Goal: Task Accomplishment & Management: Manage account settings

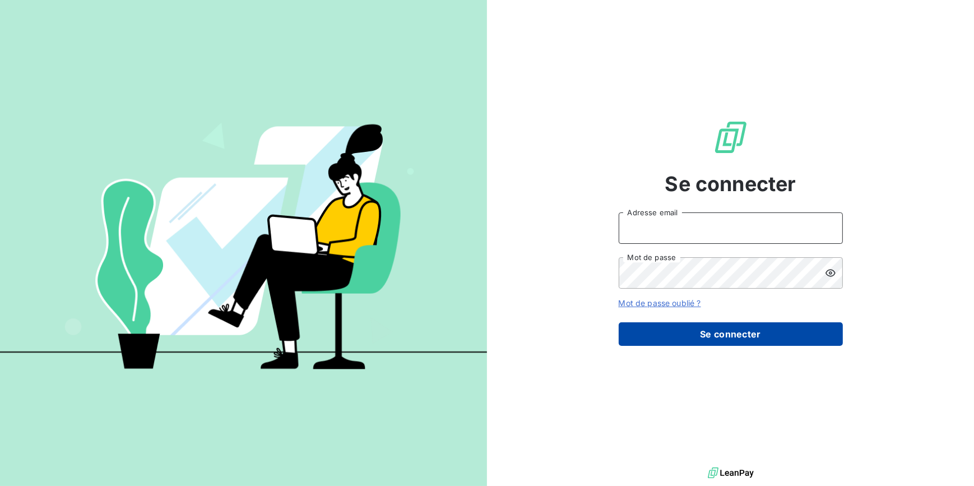
type input "[EMAIL_ADDRESS][DOMAIN_NAME]"
click at [730, 340] on button "Se connecter" at bounding box center [731, 334] width 224 height 24
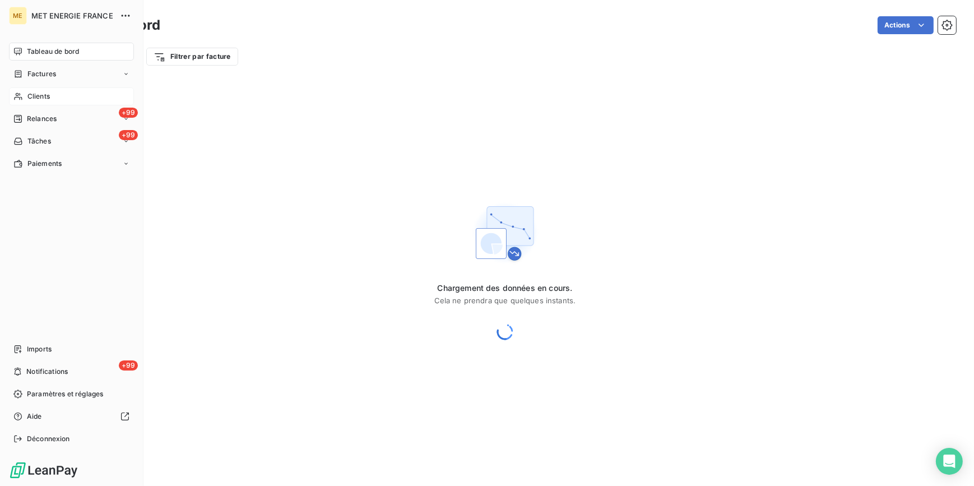
click at [33, 100] on span "Clients" at bounding box center [38, 96] width 22 height 10
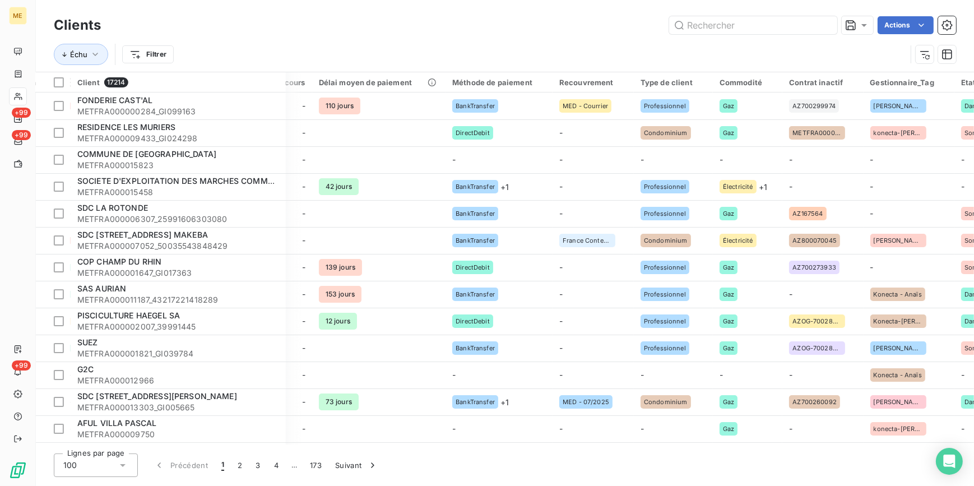
scroll to position [0, 905]
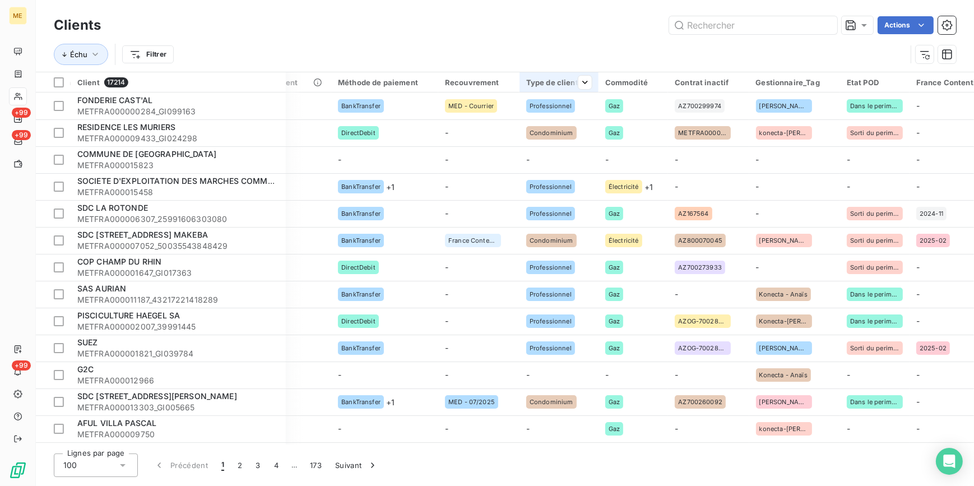
click at [548, 85] on div "Type de client" at bounding box center [559, 82] width 66 height 9
click at [513, 113] on div at bounding box center [498, 112] width 161 height 24
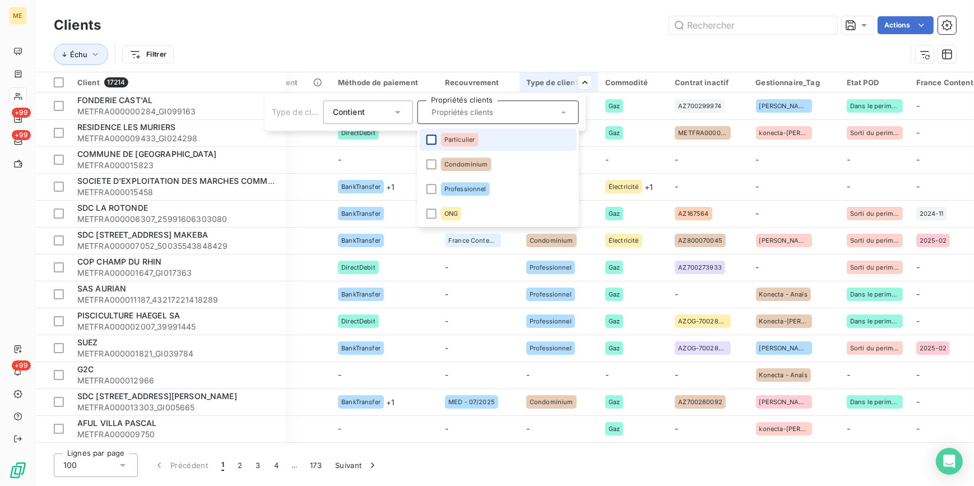
click at [436, 137] on div at bounding box center [432, 140] width 10 height 10
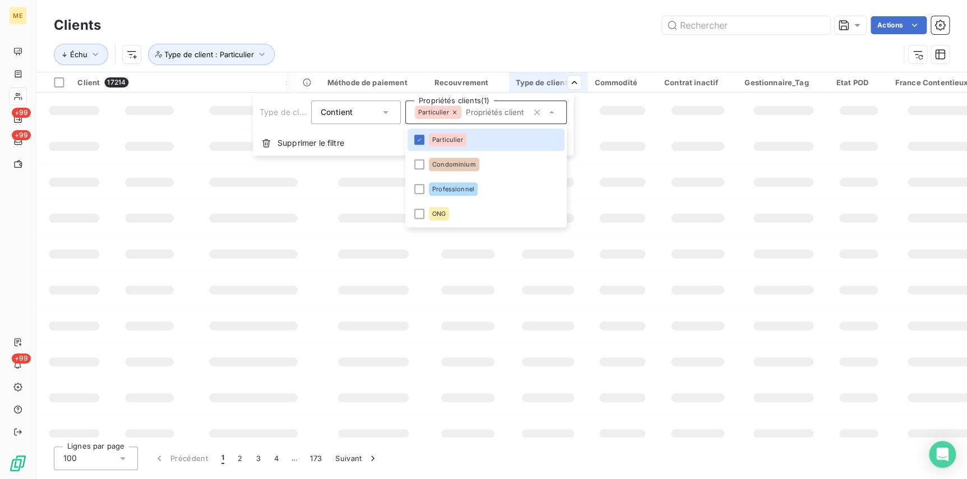
click at [507, 20] on html "ME +99 +99 +99 Clients Actions Échu Type de client : Particulier Client 17214 P…" at bounding box center [483, 239] width 967 height 479
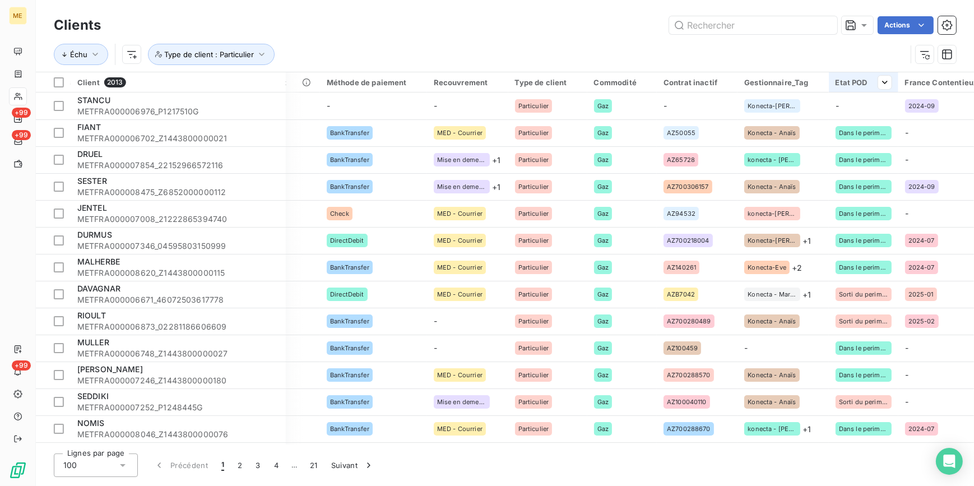
click at [853, 78] on div "Etat POD" at bounding box center [864, 82] width 56 height 9
click at [811, 107] on div at bounding box center [794, 112] width 161 height 24
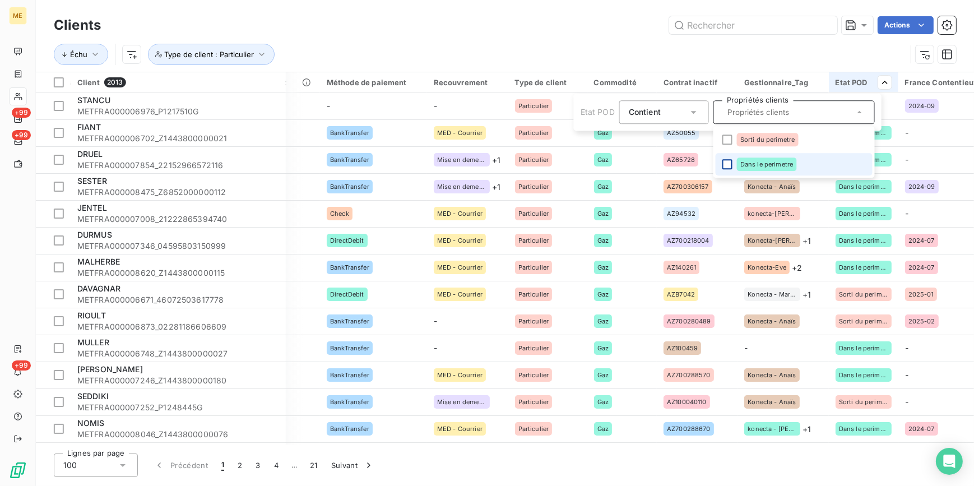
click at [729, 166] on div at bounding box center [728, 164] width 10 height 10
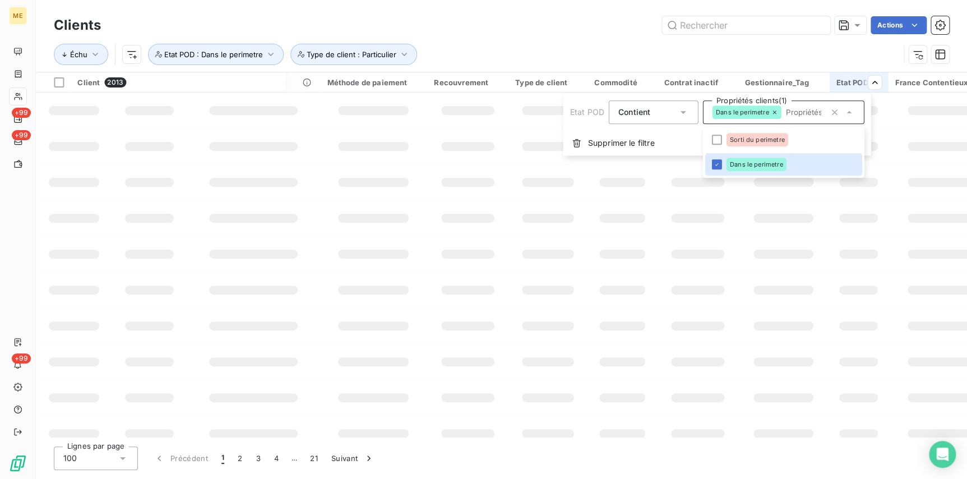
click at [704, 19] on html "ME +99 +99 +99 Clients Actions Échu Type de client : Particulier Etat POD : Dan…" at bounding box center [483, 239] width 967 height 479
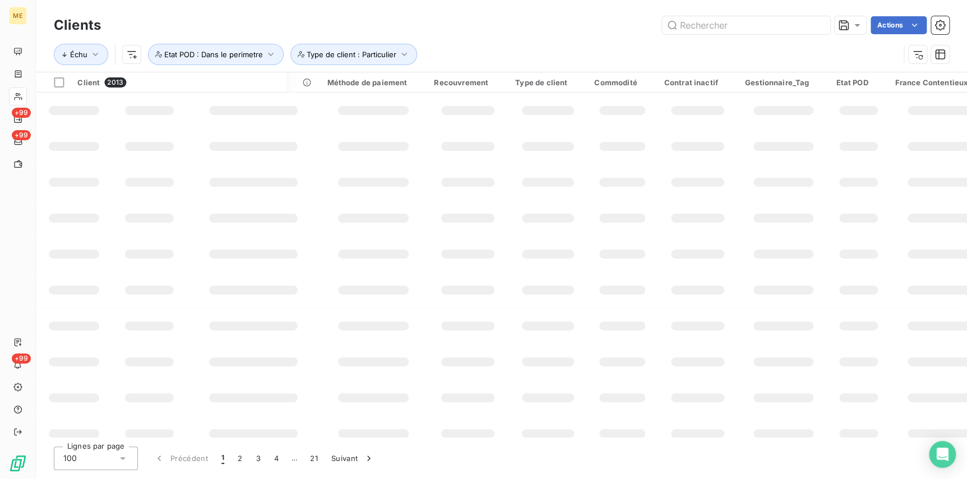
click at [569, 38] on div "Échu Type de client : Particulier Etat POD : Dans le perimetre" at bounding box center [501, 54] width 895 height 35
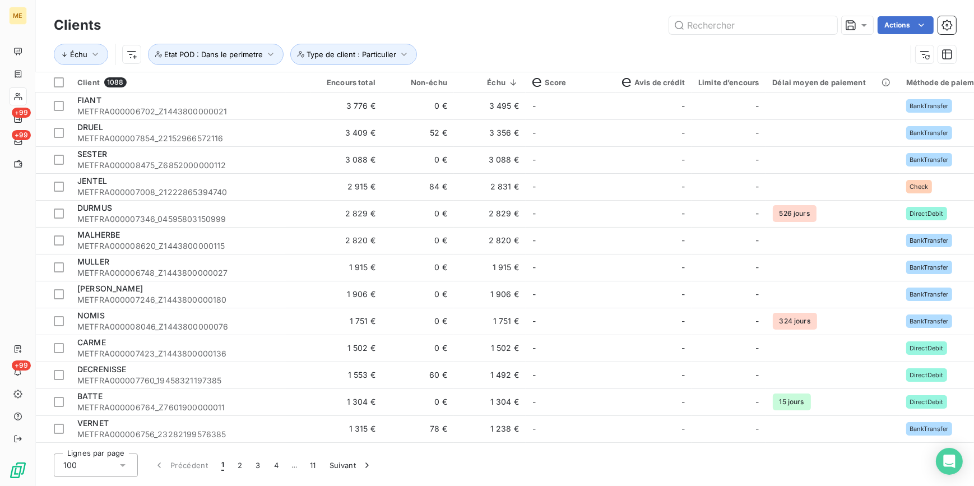
scroll to position [0, 0]
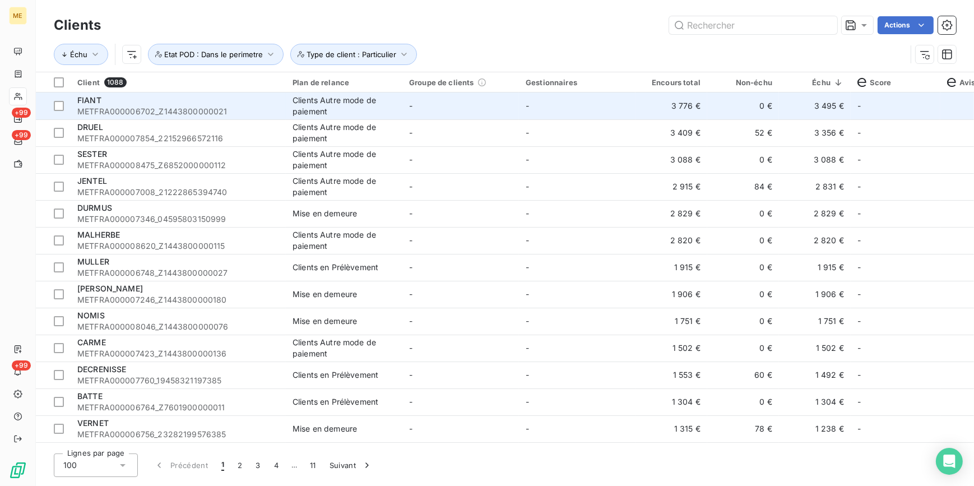
click at [196, 98] on div "FIANT" at bounding box center [178, 100] width 202 height 11
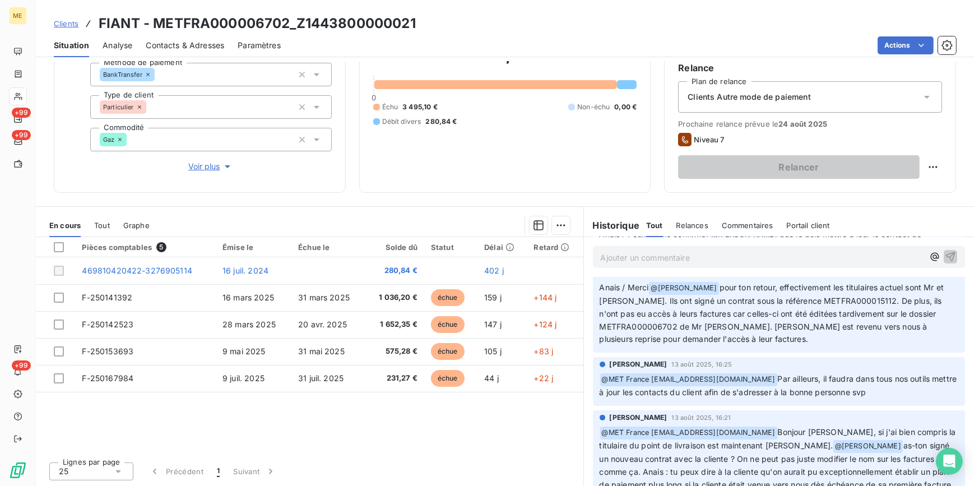
scroll to position [611, 0]
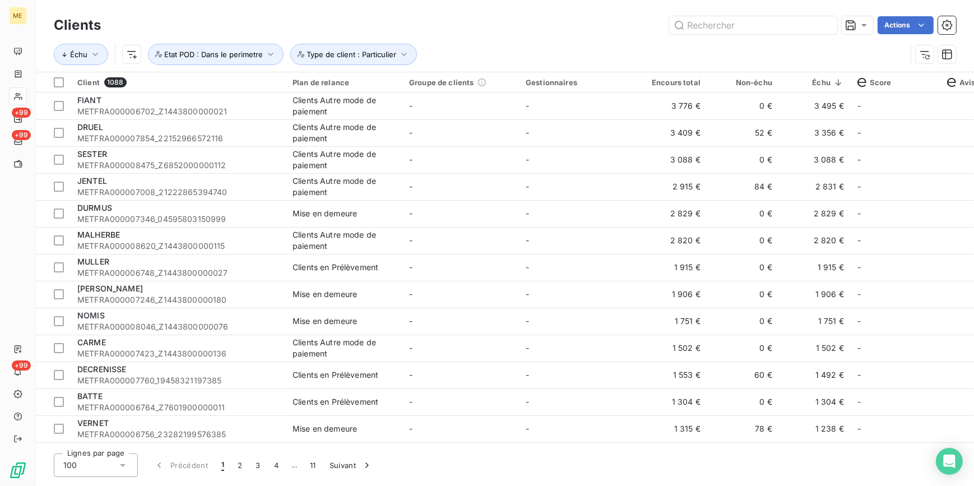
scroll to position [0, 3]
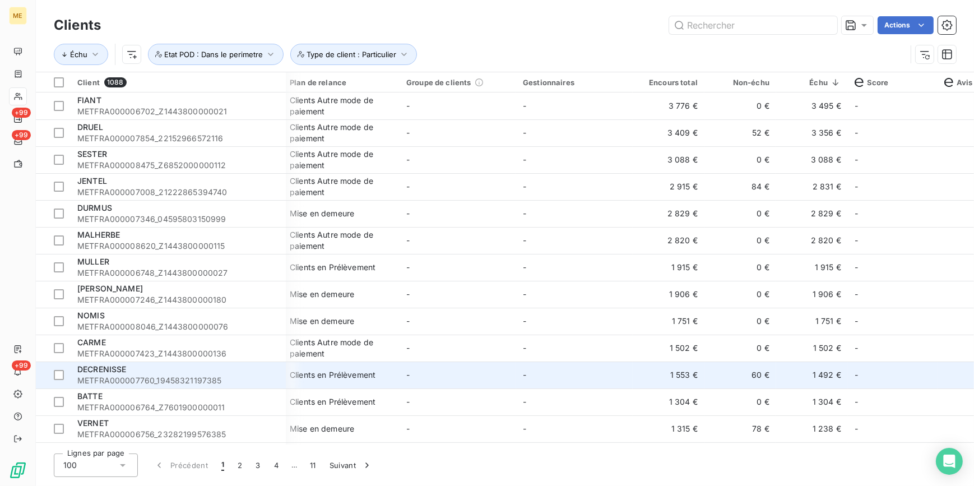
click at [404, 377] on td "-" at bounding box center [458, 375] width 117 height 27
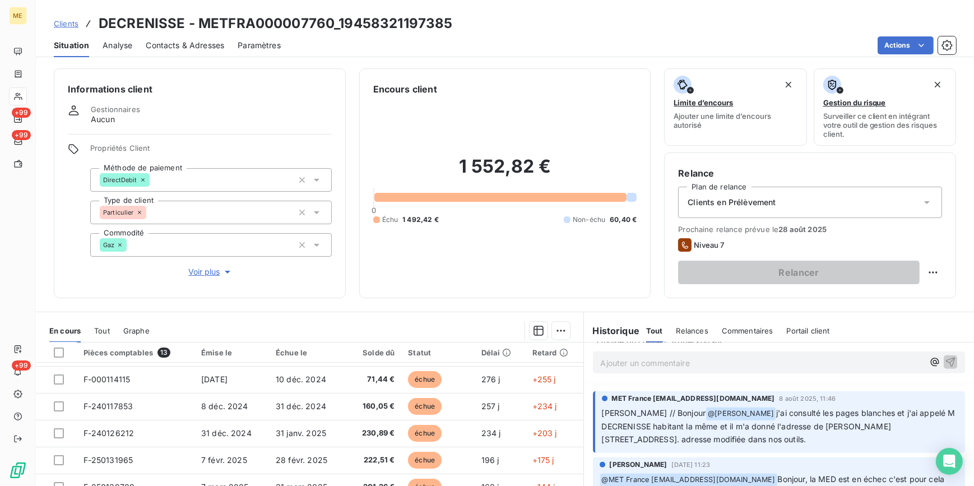
scroll to position [968, 0]
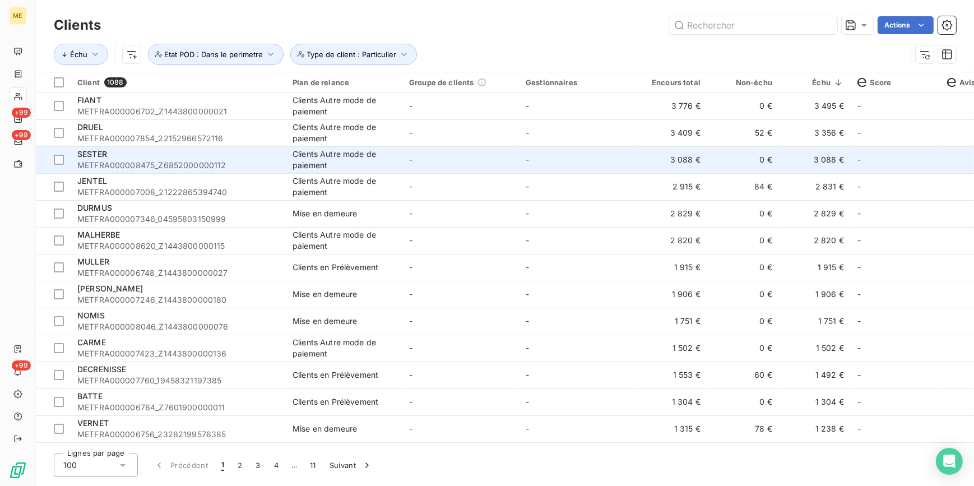
click at [254, 147] on td "SESTER METFRA000008475_Z6852000000112" at bounding box center [178, 159] width 215 height 27
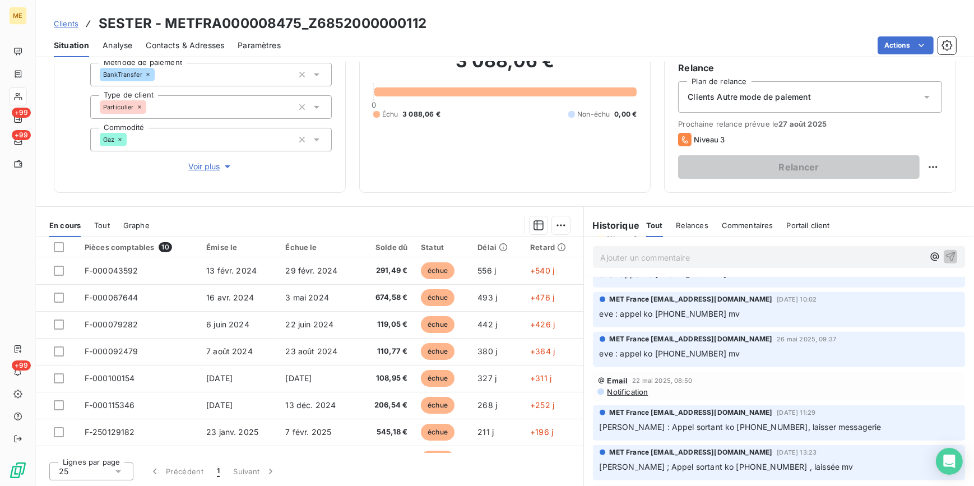
scroll to position [698, 0]
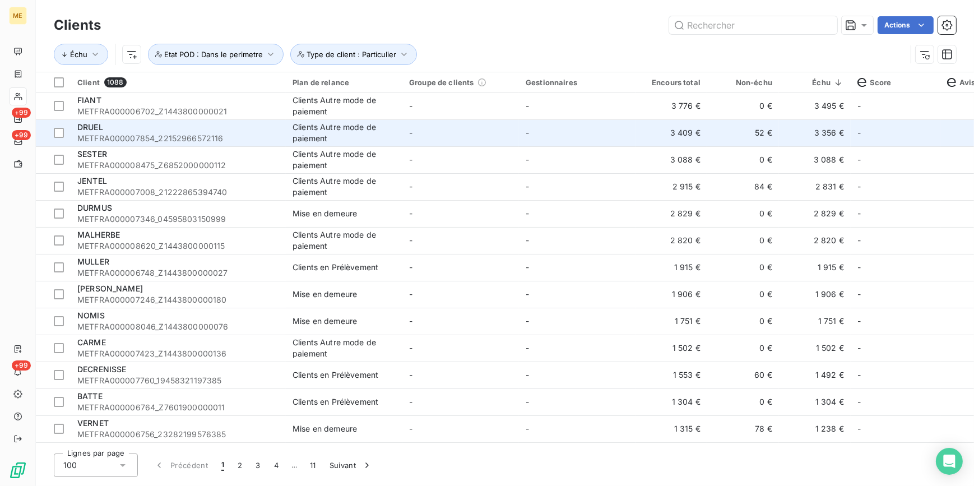
click at [146, 129] on div "DRUEL" at bounding box center [178, 127] width 202 height 11
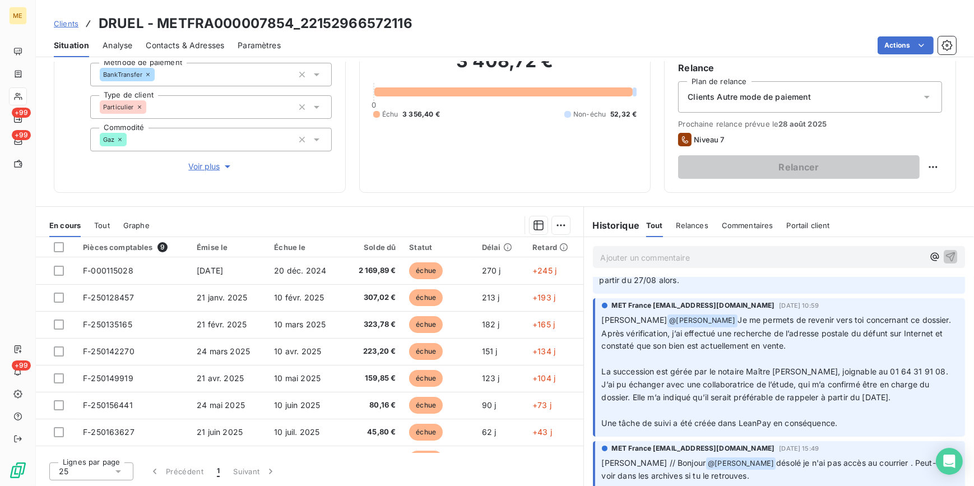
scroll to position [50, 0]
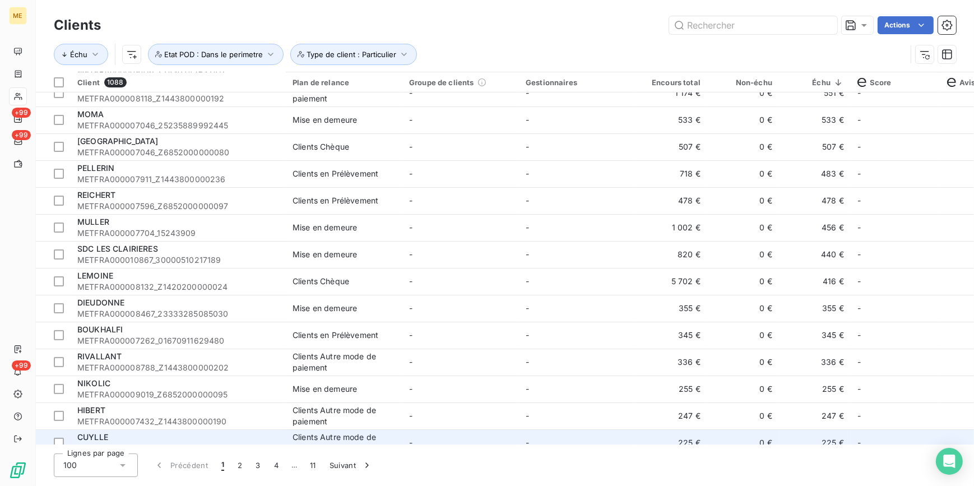
scroll to position [459, 0]
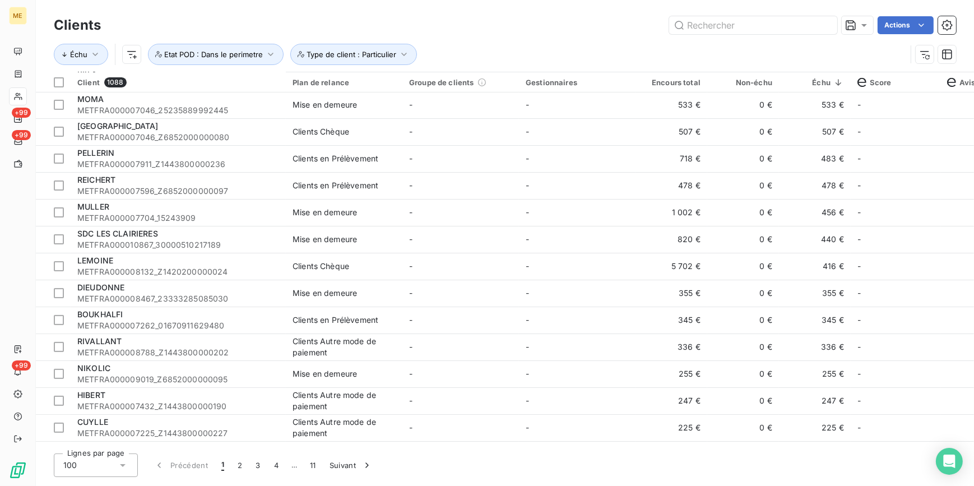
drag, startPoint x: 242, startPoint y: 446, endPoint x: 304, endPoint y: 448, distance: 62.2
click at [304, 448] on div "Clients Actions Échu Type de client : Particulier Etat POD : Dans le perimetre …" at bounding box center [505, 243] width 938 height 486
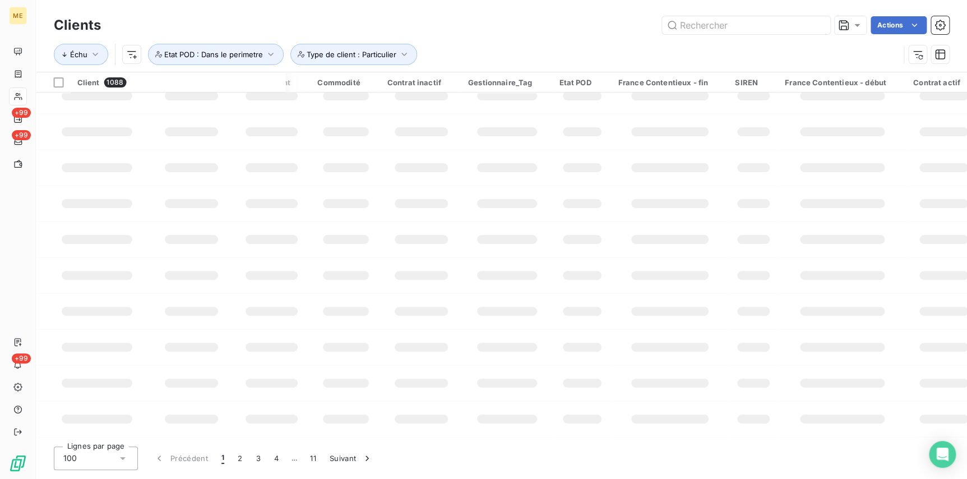
scroll to position [190, 1181]
